Goal: Information Seeking & Learning: Learn about a topic

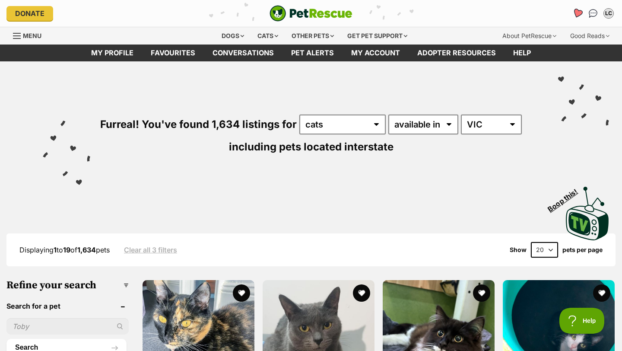
click at [574, 12] on icon "Favourites" at bounding box center [577, 13] width 10 height 10
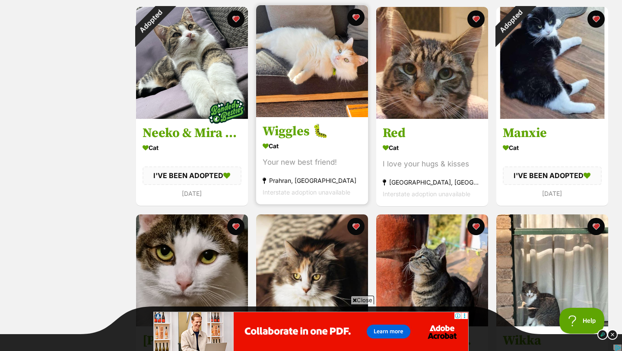
scroll to position [359, 0]
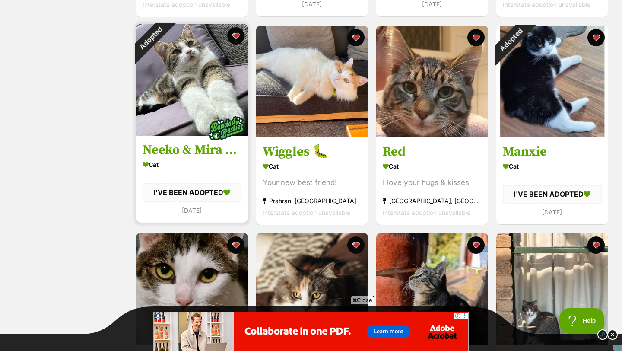
click at [180, 103] on img at bounding box center [192, 80] width 112 height 112
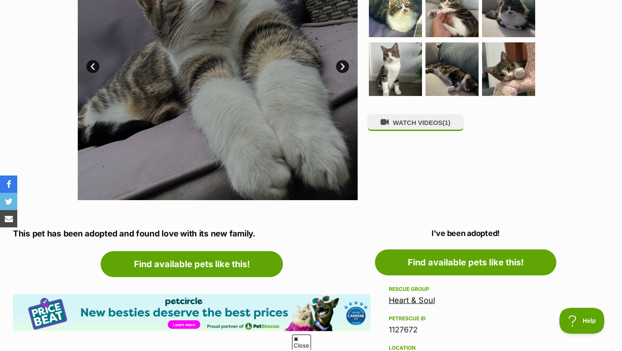
scroll to position [269, 0]
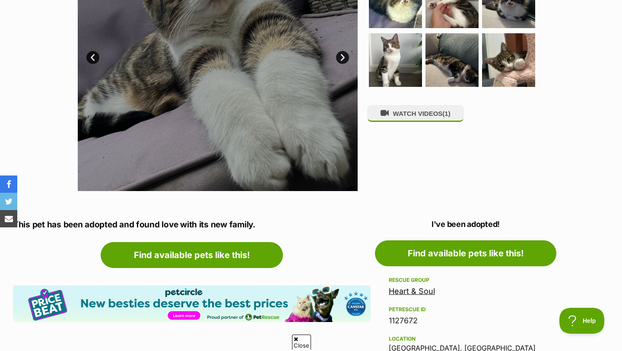
click at [405, 151] on div "WATCH VIDEOS (1)" at bounding box center [455, 51] width 177 height 280
click at [402, 140] on div "WATCH VIDEOS (1)" at bounding box center [455, 51] width 177 height 280
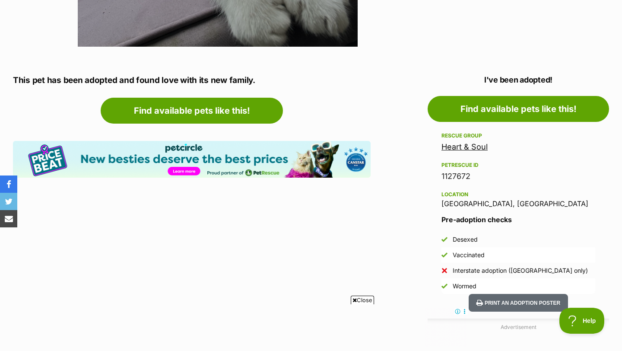
scroll to position [0, 0]
click at [457, 147] on link "Heart & Soul" at bounding box center [464, 146] width 46 height 9
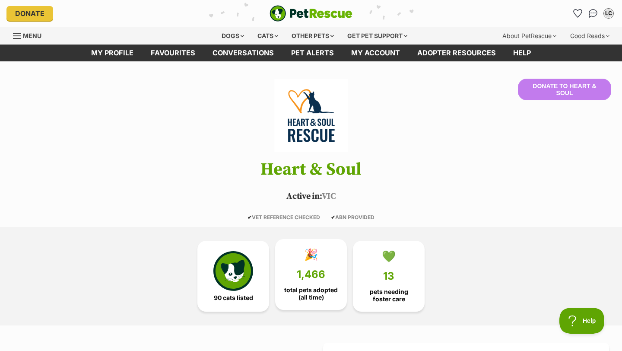
click at [298, 275] on span "1,466" at bounding box center [311, 274] width 29 height 12
click at [578, 17] on icon "Favourites" at bounding box center [578, 13] width 12 height 11
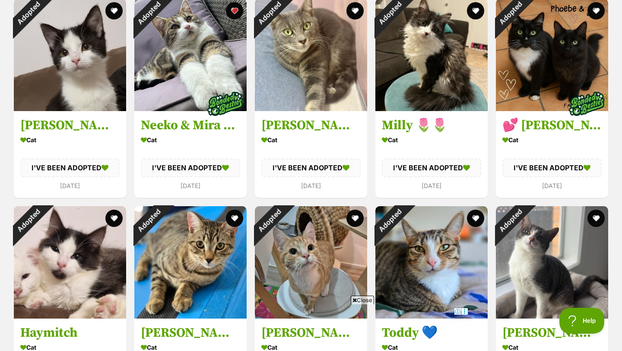
scroll to position [1046, 0]
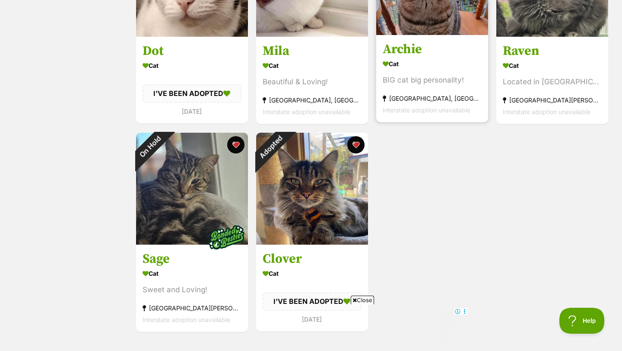
scroll to position [667, 0]
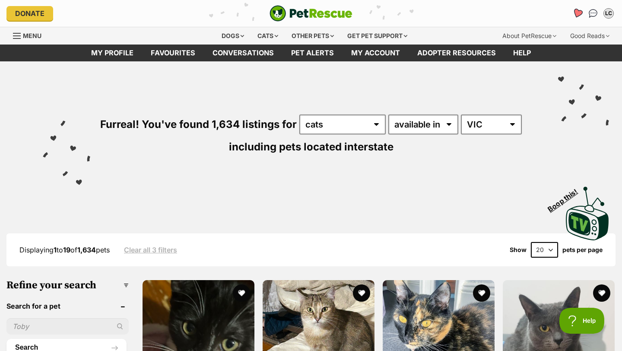
click at [580, 16] on icon "Favourites" at bounding box center [578, 13] width 12 height 11
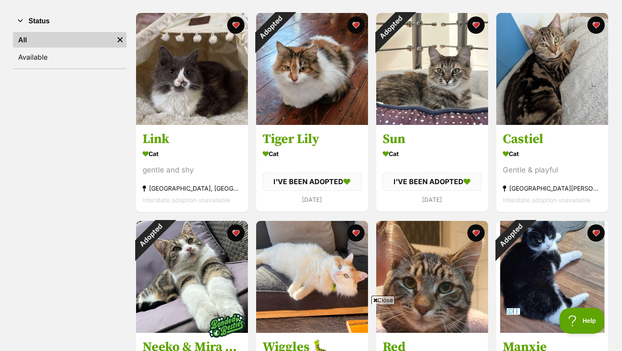
scroll to position [152, 0]
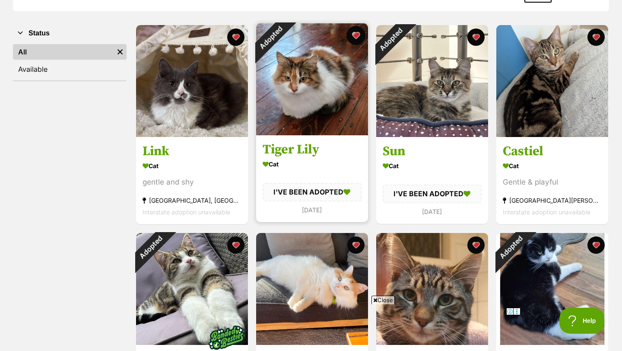
click at [351, 38] on button "favourite" at bounding box center [355, 35] width 19 height 19
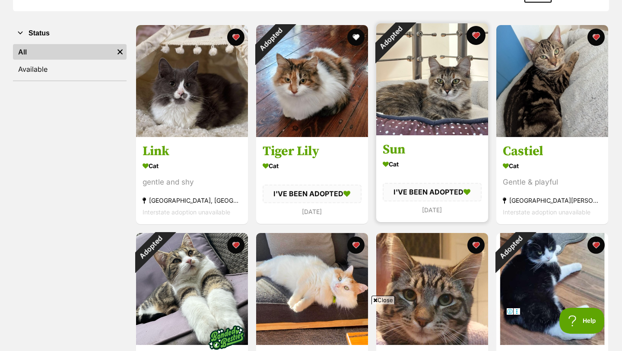
click at [471, 36] on button "favourite" at bounding box center [476, 35] width 19 height 19
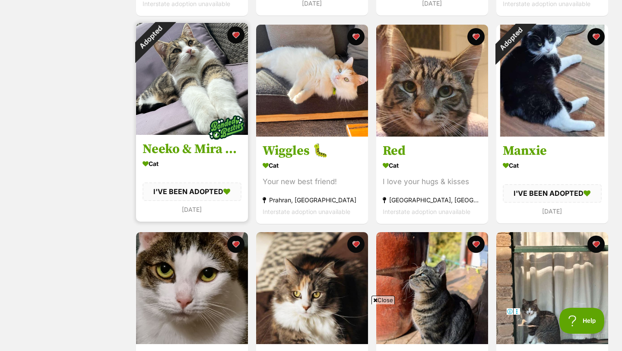
scroll to position [363, 0]
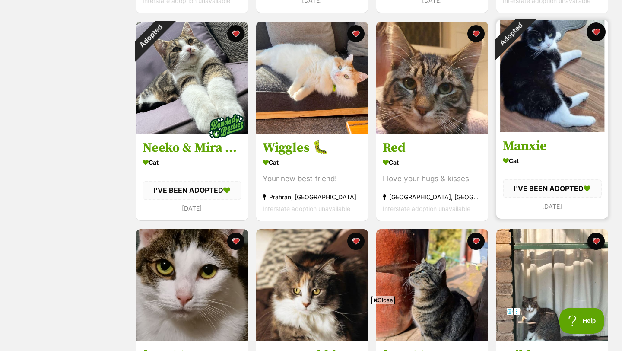
click at [596, 29] on button "favourite" at bounding box center [596, 31] width 19 height 19
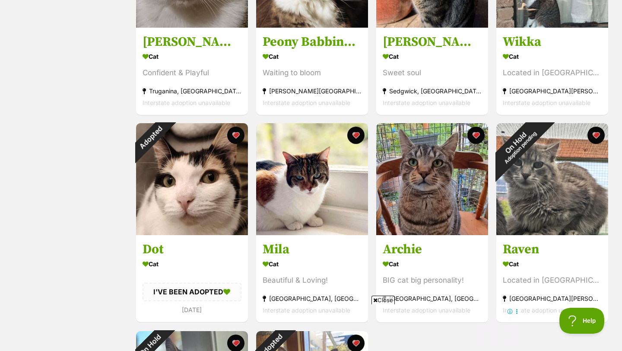
scroll to position [679, 0]
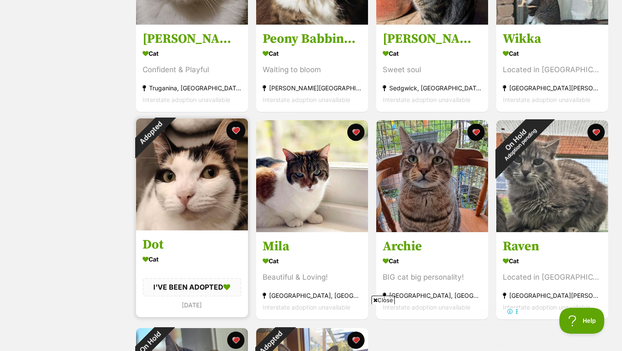
click at [235, 131] on button "favourite" at bounding box center [235, 130] width 19 height 19
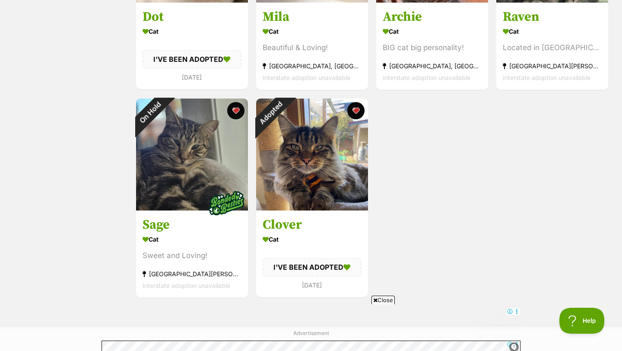
scroll to position [926, 0]
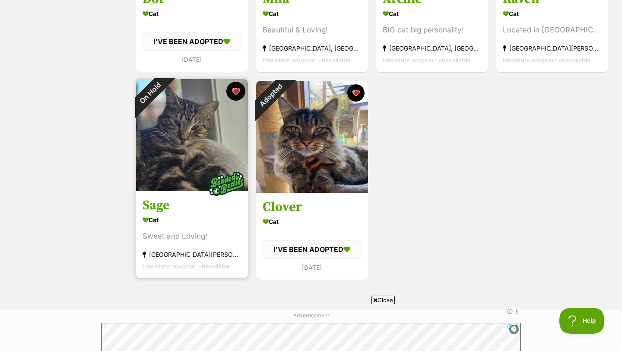
click at [235, 92] on button "favourite" at bounding box center [235, 91] width 19 height 19
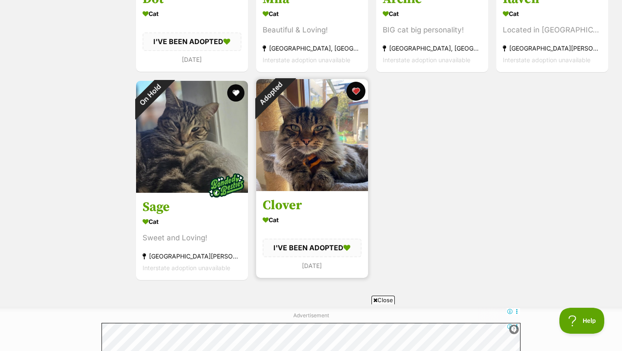
click at [357, 94] on button "favourite" at bounding box center [355, 91] width 19 height 19
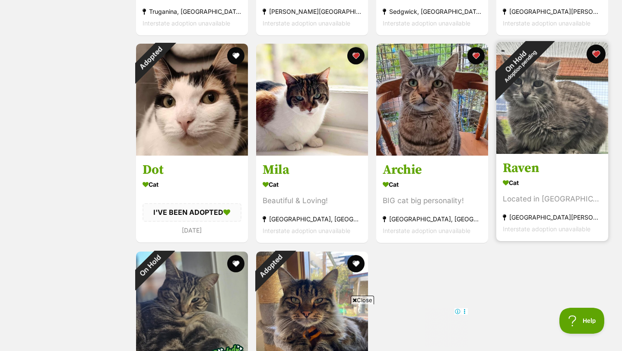
click at [597, 53] on button "favourite" at bounding box center [596, 53] width 19 height 19
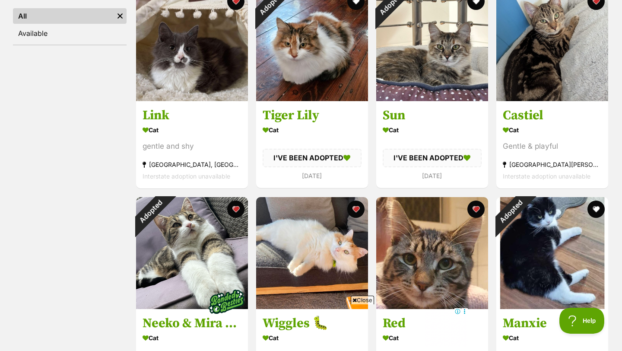
scroll to position [163, 0]
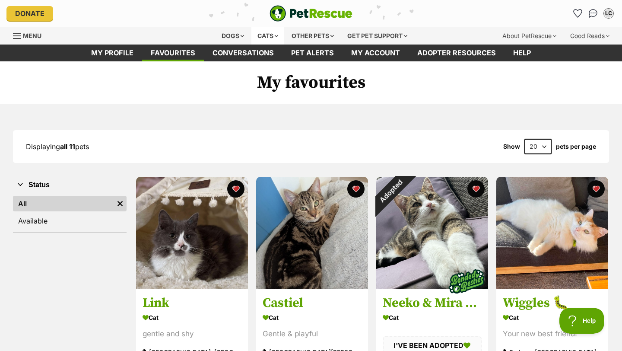
click at [272, 39] on div "Cats" at bounding box center [267, 35] width 33 height 17
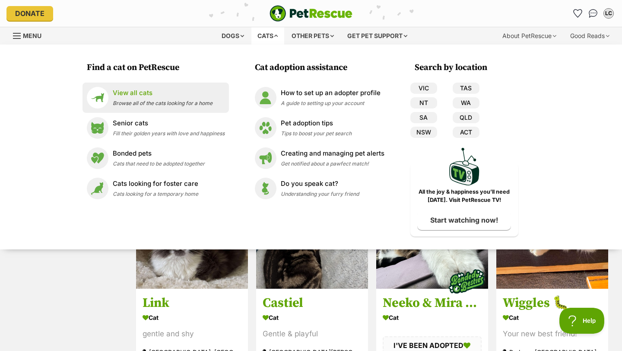
click at [126, 89] on p "View all cats" at bounding box center [163, 93] width 100 height 10
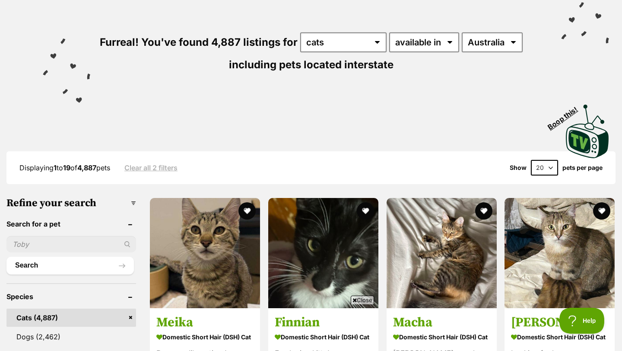
scroll to position [102, 0]
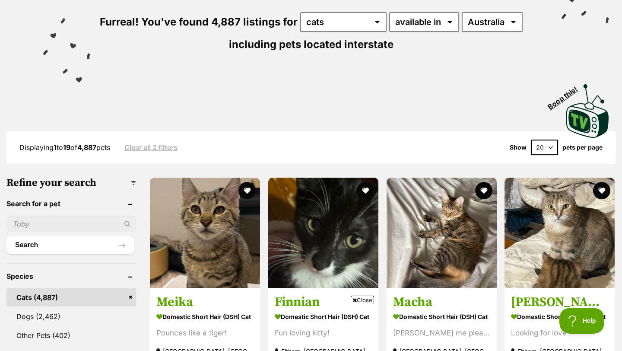
click at [38, 223] on input "text" at bounding box center [71, 224] width 130 height 16
type input "marlo"
click at [6, 236] on button "Search" at bounding box center [69, 244] width 127 height 17
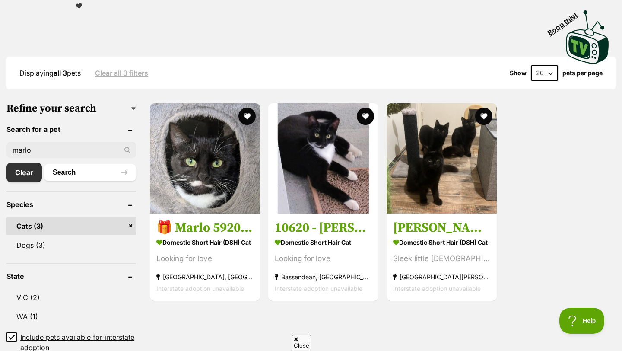
scroll to position [176, 0]
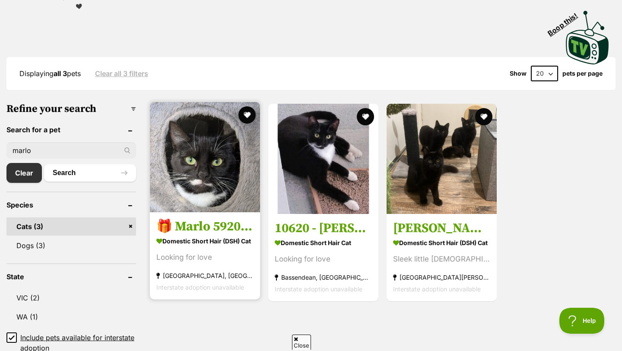
click at [204, 168] on img at bounding box center [205, 157] width 110 height 110
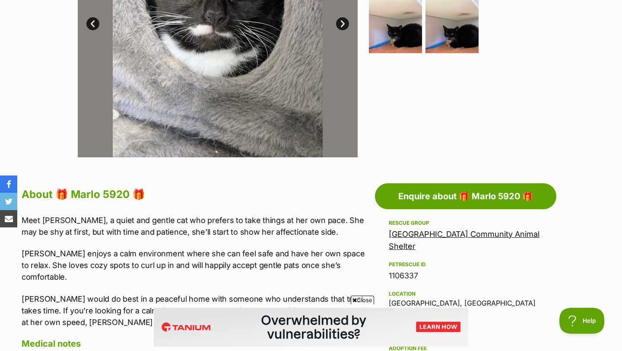
click at [445, 232] on link "[GEOGRAPHIC_DATA] Community Animal Shelter" at bounding box center [464, 239] width 151 height 21
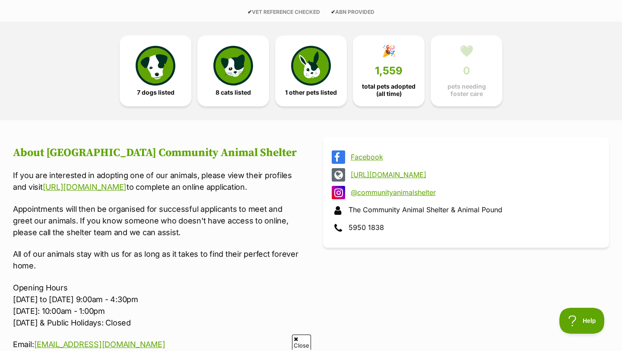
scroll to position [206, 0]
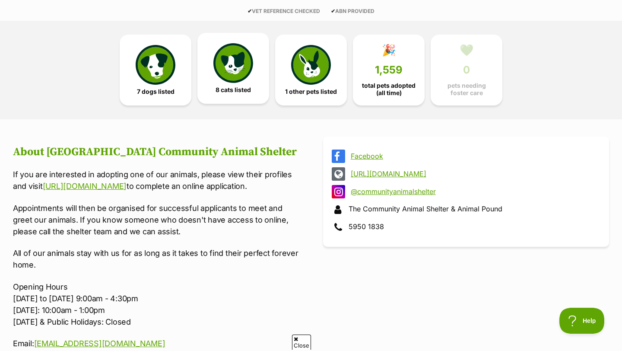
click at [258, 67] on link "8 cats listed" at bounding box center [233, 68] width 72 height 71
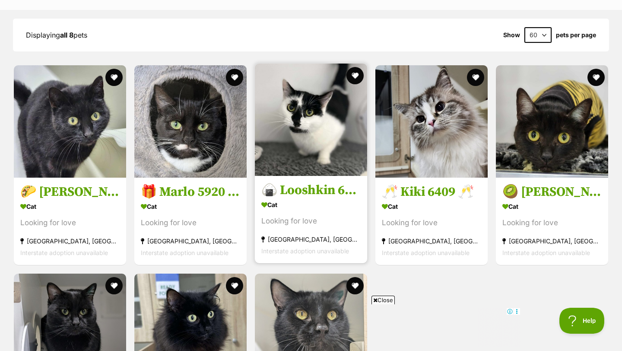
scroll to position [913, 0]
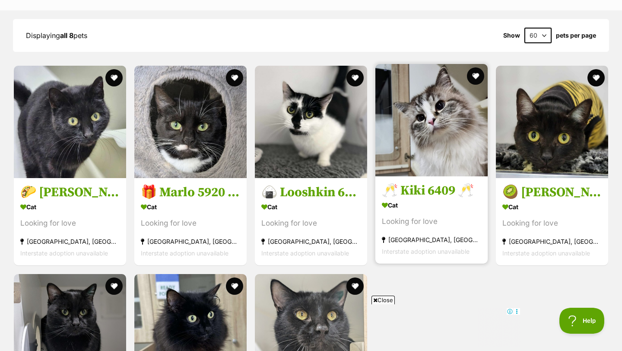
click at [419, 176] on img at bounding box center [431, 120] width 112 height 112
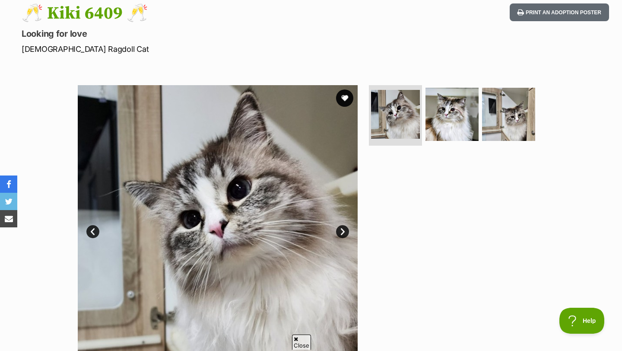
scroll to position [97, 0]
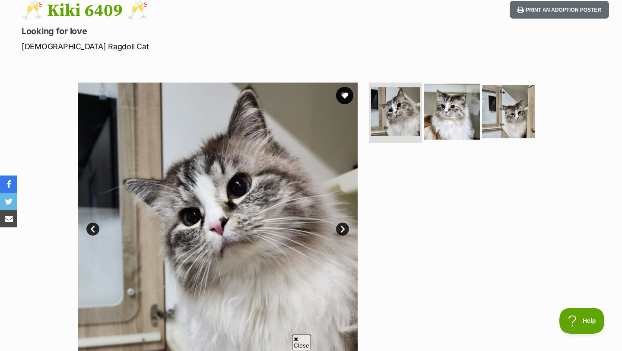
click at [476, 92] on img at bounding box center [452, 112] width 56 height 56
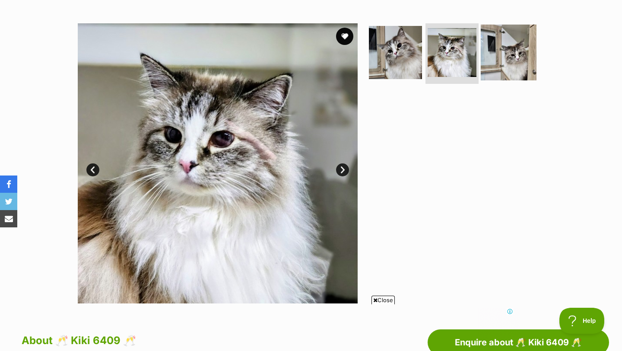
scroll to position [0, 0]
click at [515, 67] on img at bounding box center [509, 53] width 56 height 56
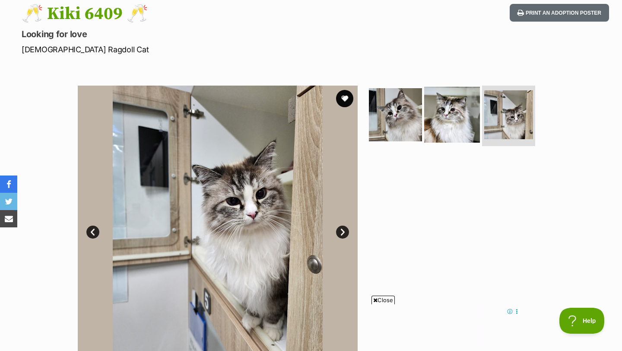
scroll to position [106, 0]
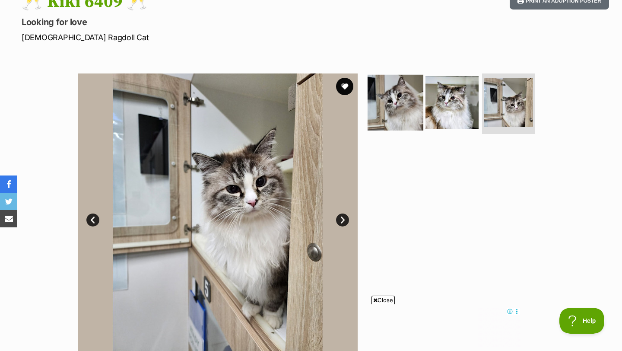
click at [397, 99] on img at bounding box center [396, 103] width 56 height 56
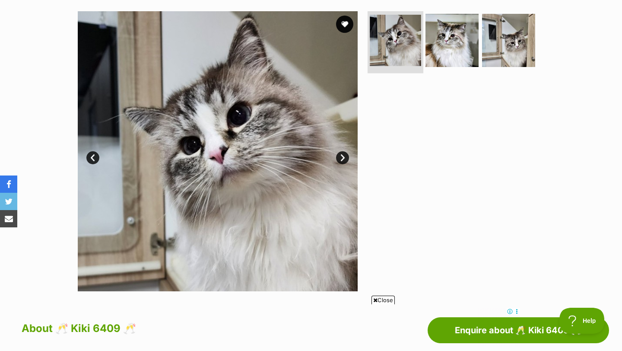
scroll to position [204, 0]
